Goal: Obtain resource: Download file/media

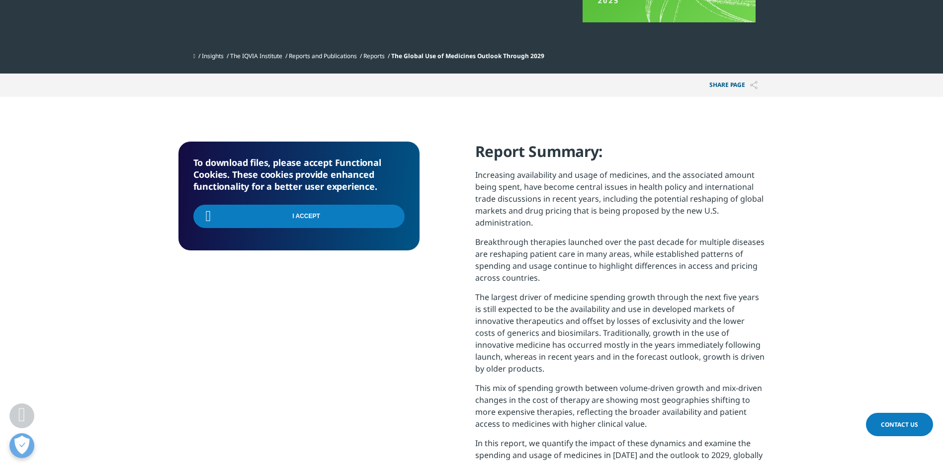
scroll to position [400, 586]
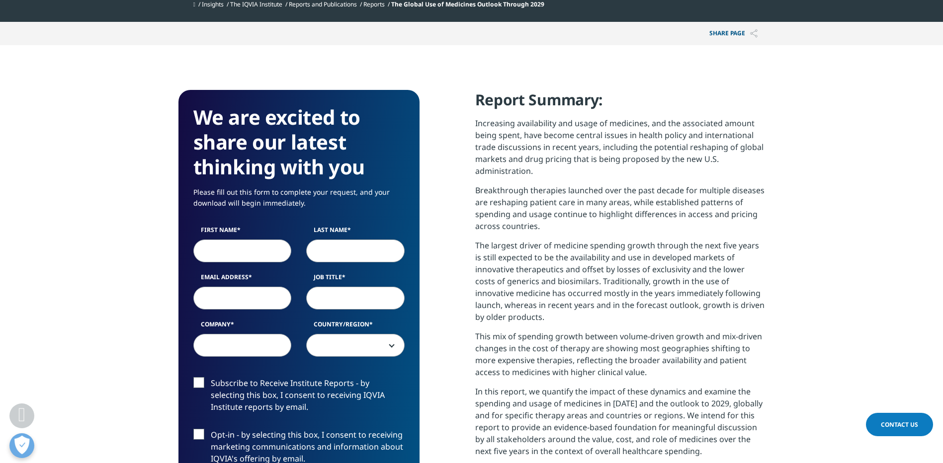
scroll to position [348, 0]
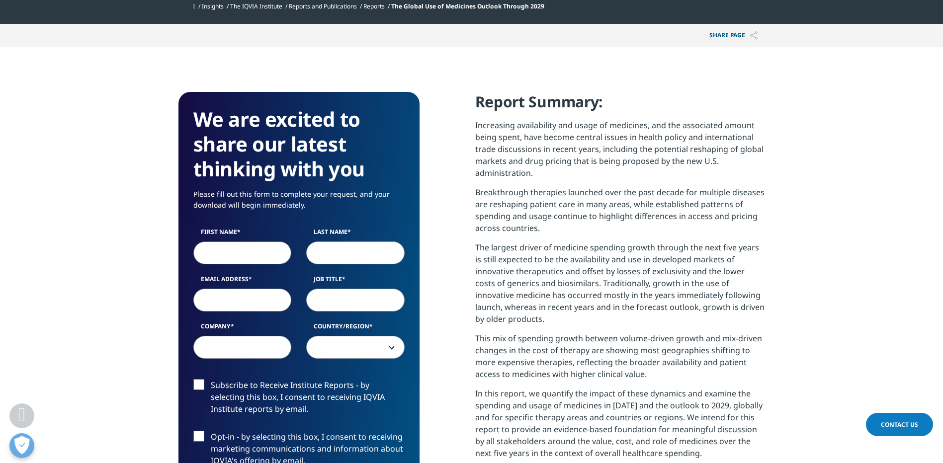
click at [261, 255] on input "First Name" at bounding box center [242, 253] width 98 height 23
type input "James"
type input "Barnby"
type input "jbarnby@mackenzieinvestments.com"
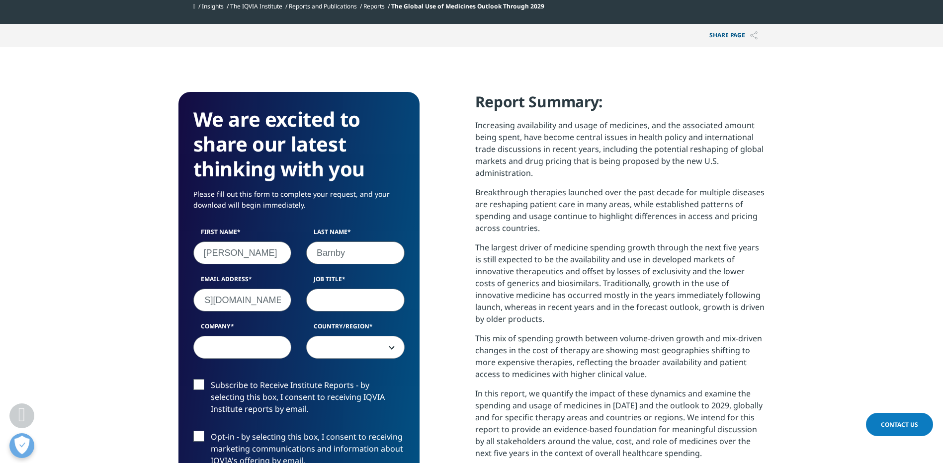
scroll to position [0, 0]
type input "Portfolio Manager"
type input "Mackenzie Investments"
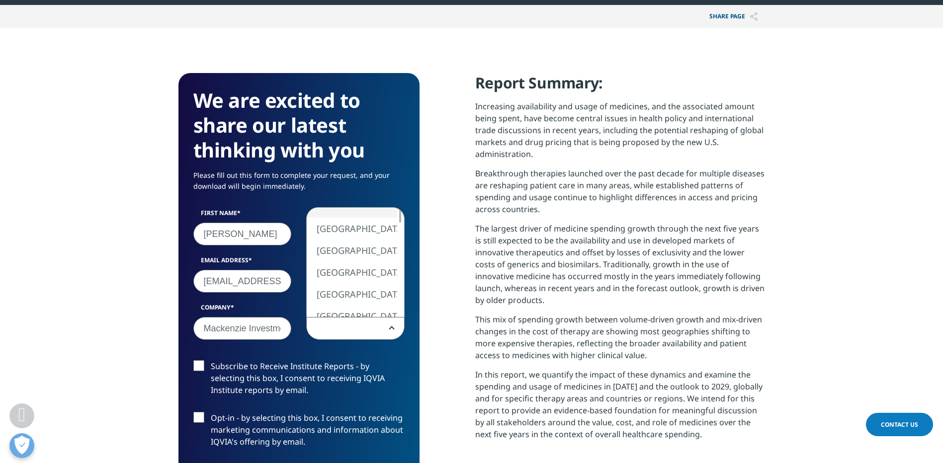
scroll to position [368, 0]
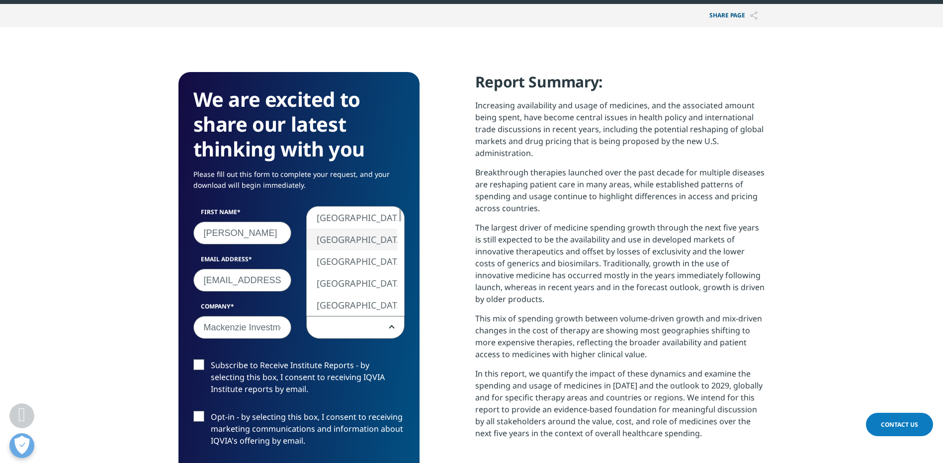
select select "[GEOGRAPHIC_DATA]"
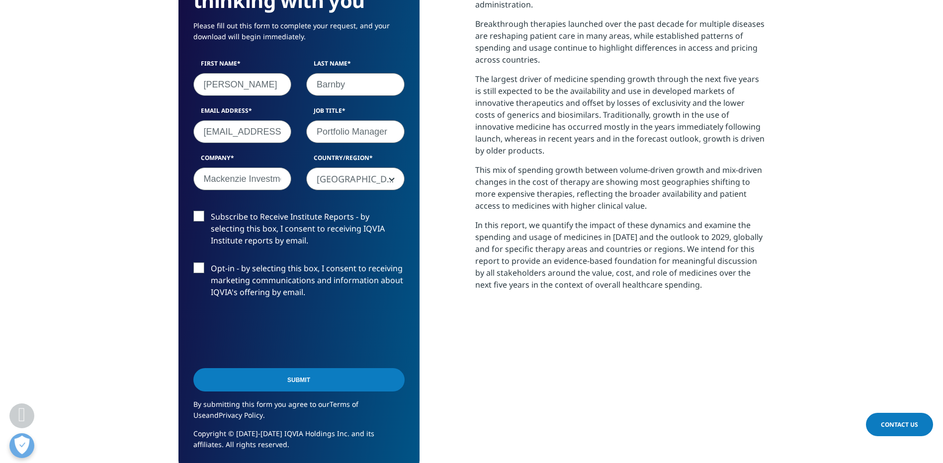
scroll to position [517, 0]
click at [236, 379] on input "Submit" at bounding box center [298, 379] width 211 height 23
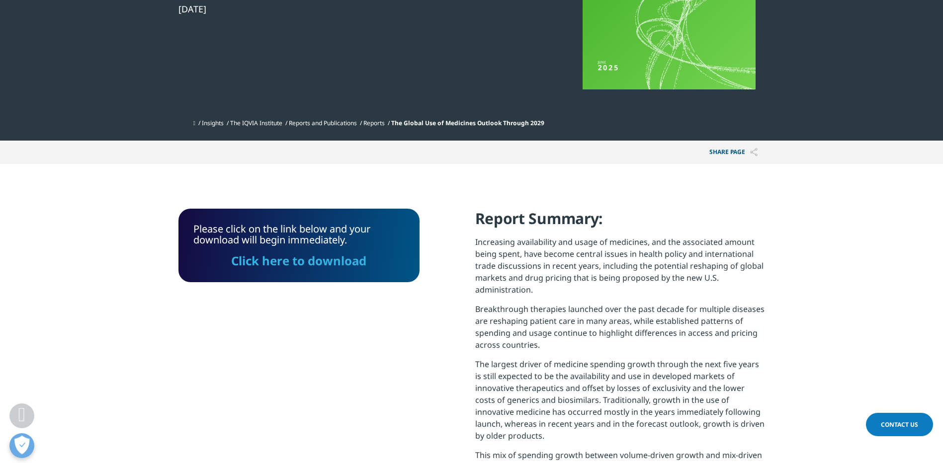
scroll to position [206, 0]
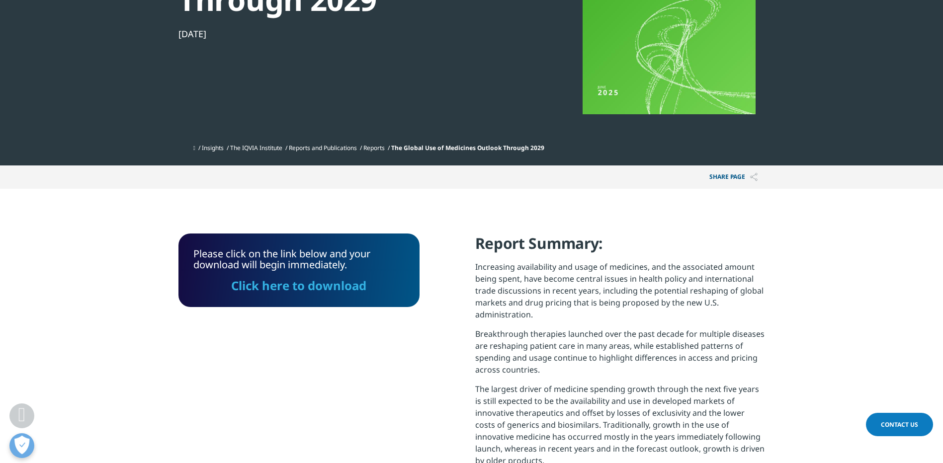
click at [316, 286] on link "Click here to download" at bounding box center [298, 285] width 135 height 16
